Goal: Task Accomplishment & Management: Use online tool/utility

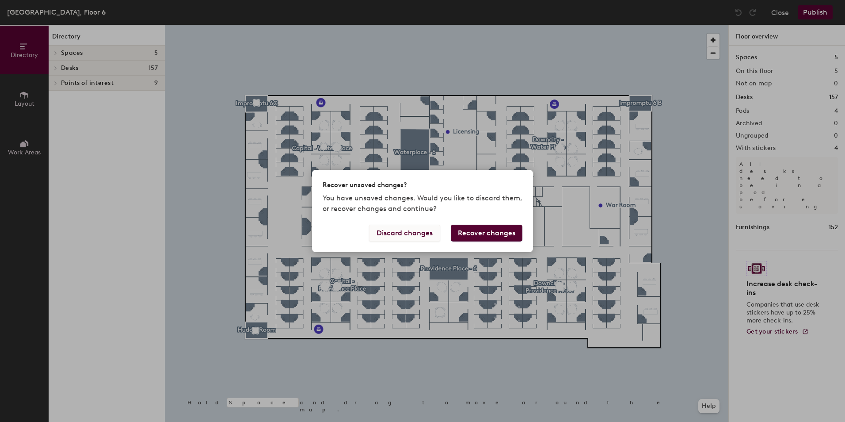
click at [423, 234] on button "Discard changes" at bounding box center [404, 233] width 71 height 17
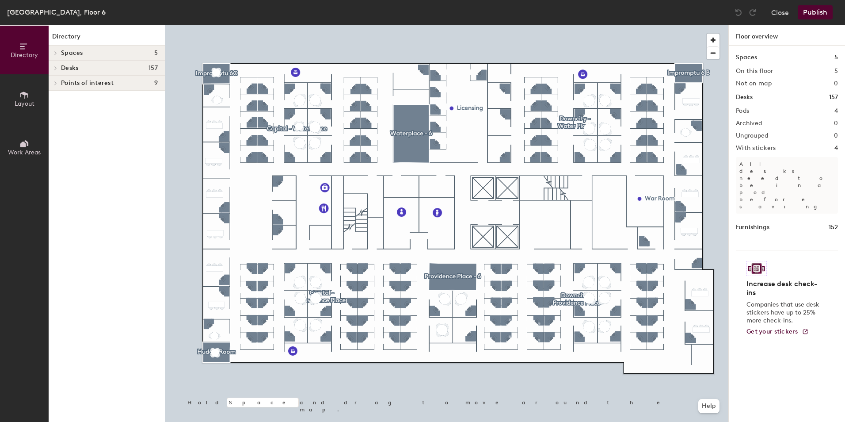
click at [33, 101] on span "Layout" at bounding box center [25, 104] width 20 height 8
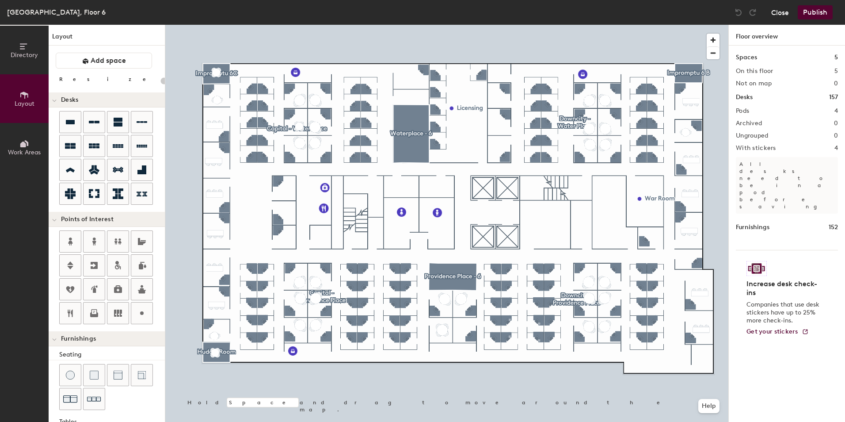
click at [785, 14] on button "Close" at bounding box center [780, 12] width 18 height 14
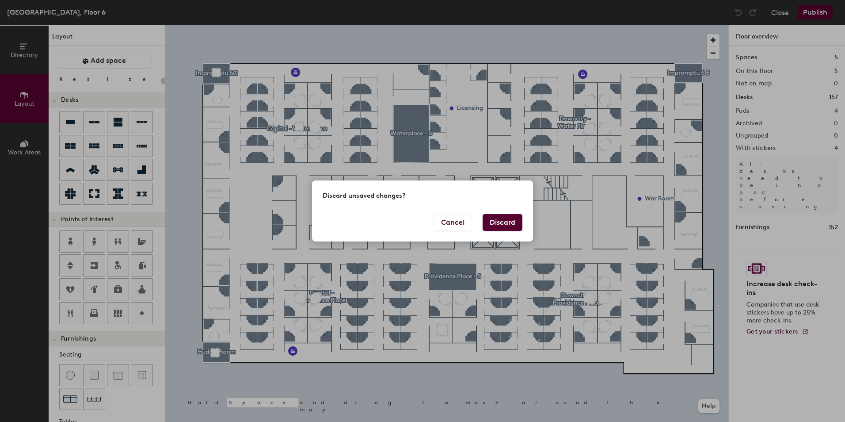
click at [499, 221] on button "Discard" at bounding box center [503, 222] width 40 height 17
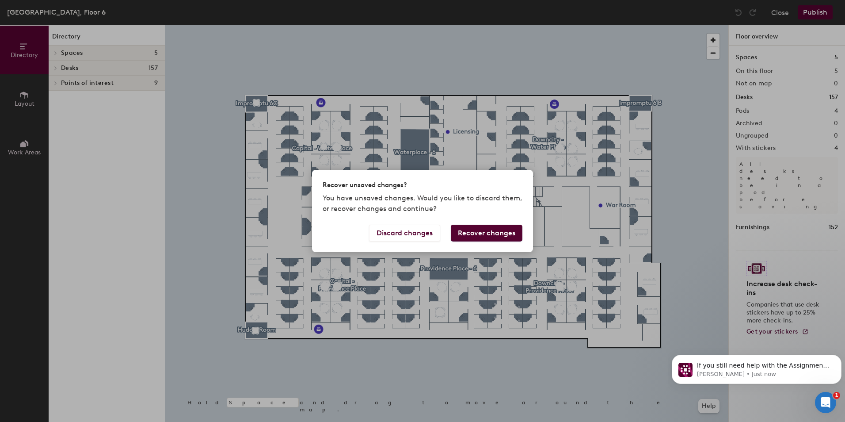
click at [469, 235] on button "Recover changes" at bounding box center [487, 233] width 72 height 17
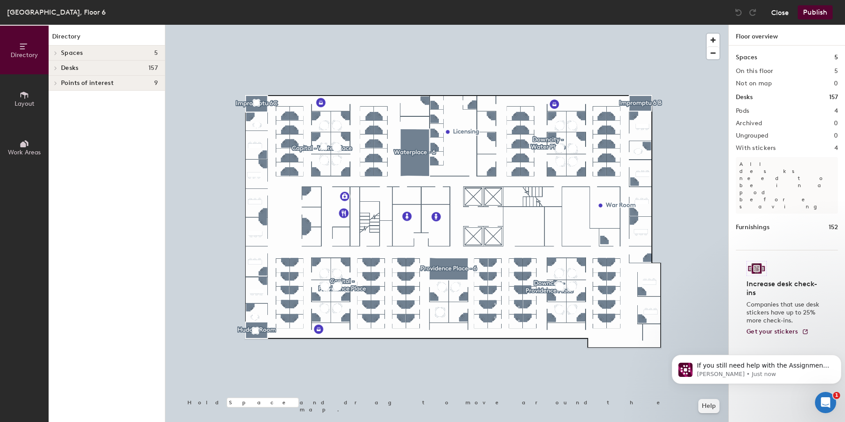
click at [784, 13] on button "Close" at bounding box center [780, 12] width 18 height 14
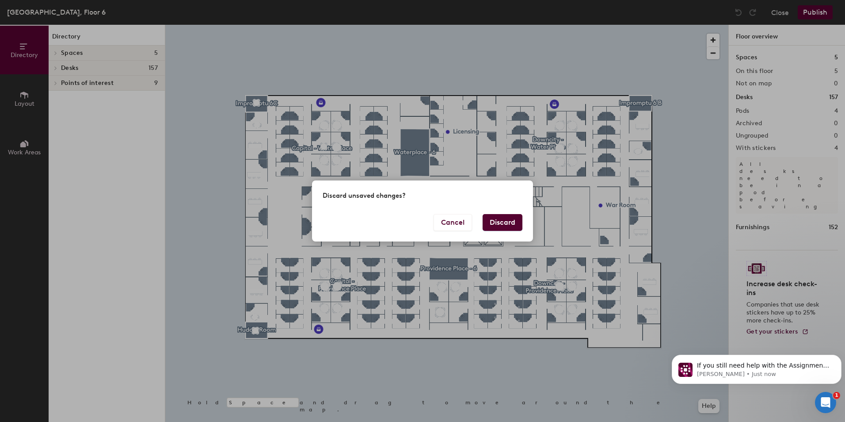
click at [503, 223] on button "Discard" at bounding box center [503, 222] width 40 height 17
